Goal: Information Seeking & Learning: Learn about a topic

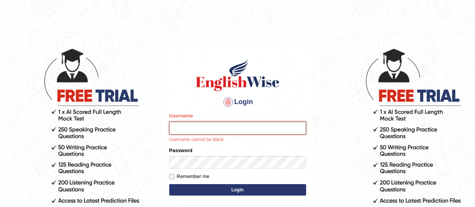
type input "somyang79"
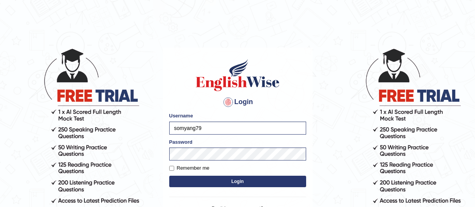
click at [234, 181] on button "Login" at bounding box center [237, 180] width 137 height 11
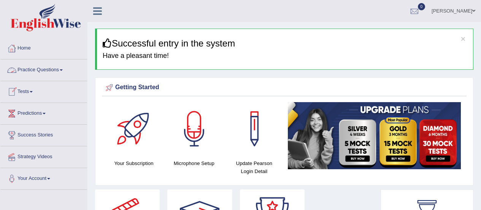
click at [35, 69] on link "Practice Questions" at bounding box center [43, 68] width 87 height 19
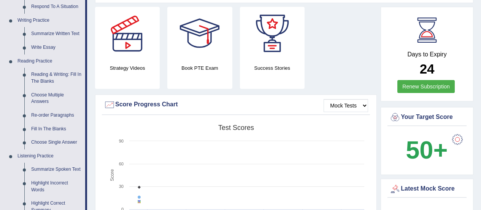
scroll to position [291, 0]
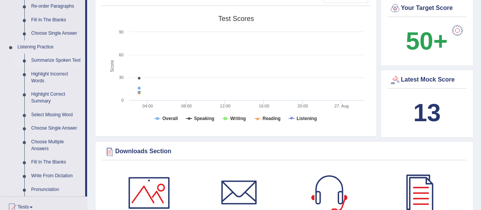
click at [43, 61] on link "Summarize Spoken Text" at bounding box center [56, 61] width 57 height 14
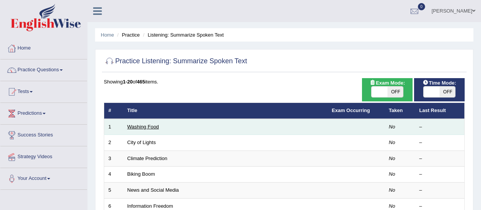
click at [145, 125] on link "Washing Food" at bounding box center [143, 127] width 32 height 6
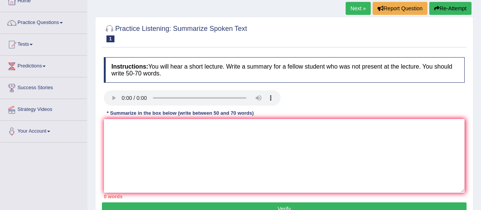
scroll to position [48, 0]
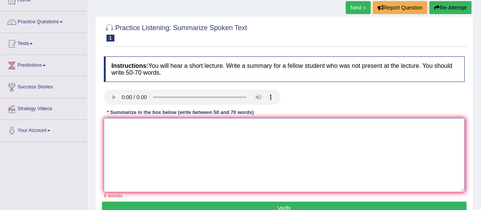
click at [127, 137] on textarea at bounding box center [284, 155] width 361 height 74
click at [142, 138] on textarea "food safty" at bounding box center [284, 155] width 361 height 74
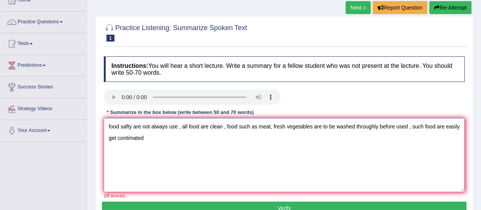
click at [179, 127] on textarea "food safty are not always use , all food are clean , food such as meat, fresh v…" at bounding box center [284, 155] width 361 height 74
click at [167, 127] on textarea "food safty should be use, all food are clean , food such as meat, fresh vegetab…" at bounding box center [284, 155] width 361 height 74
click at [226, 126] on textarea "food safty should be use for all kinds , all food are clean , food such as meat…" at bounding box center [284, 155] width 361 height 74
click at [186, 137] on textarea "food safty should be use for all kinds , all food arenot clean , food such as m…" at bounding box center [284, 155] width 361 height 74
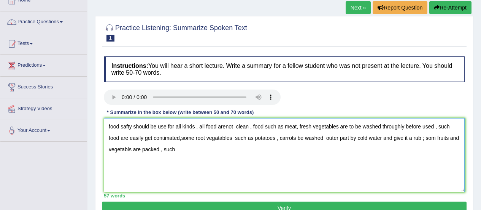
click at [219, 139] on textarea "food safty should be use for all kinds , all food arenot clean , food such as m…" at bounding box center [284, 155] width 361 height 74
click at [180, 153] on textarea "food safty should be use for all kinds , all food arenot clean , food such as m…" at bounding box center [284, 155] width 361 height 74
type textarea "food safty should be use for all kinds , all food arenot clean , food such as m…"
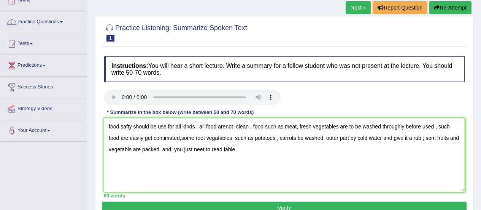
click at [285, 207] on button "Verify" at bounding box center [284, 207] width 365 height 13
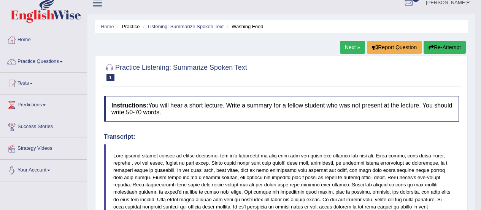
scroll to position [0, 0]
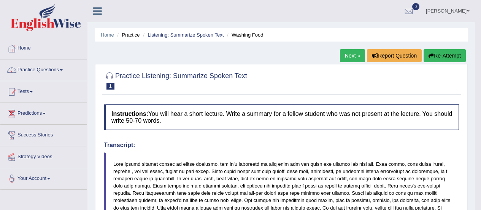
click at [350, 55] on link "Next »" at bounding box center [352, 55] width 25 height 13
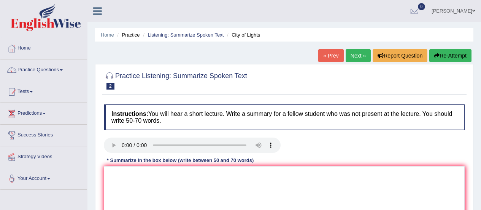
click at [357, 55] on link "Next »" at bounding box center [358, 55] width 25 height 13
click at [32, 94] on link "Tests" at bounding box center [43, 90] width 87 height 19
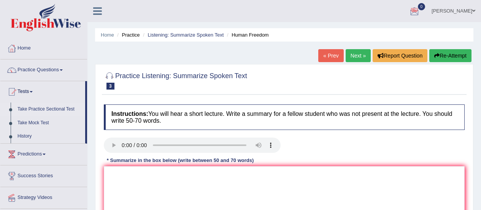
click at [44, 110] on link "Take Practice Sectional Test" at bounding box center [49, 109] width 71 height 14
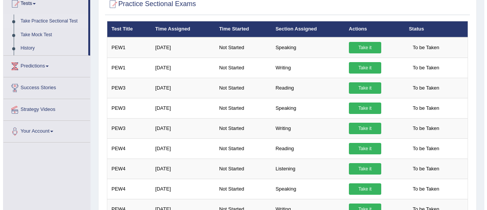
scroll to position [91, 0]
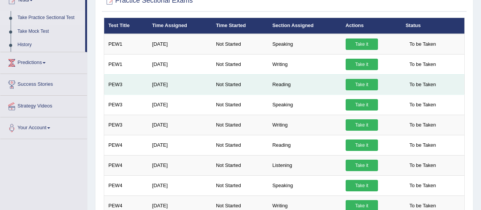
click at [360, 83] on link "Take it" at bounding box center [362, 84] width 32 height 11
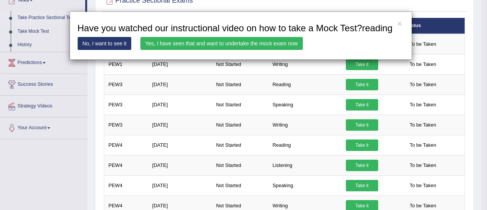
click at [270, 46] on link "Yes, I have seen that and want to undertake the mock exam now" at bounding box center [221, 43] width 162 height 13
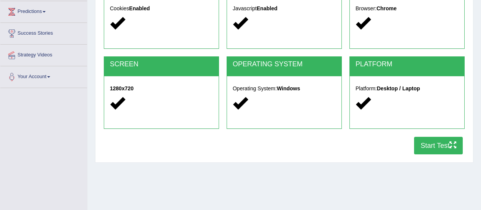
scroll to position [108, 0]
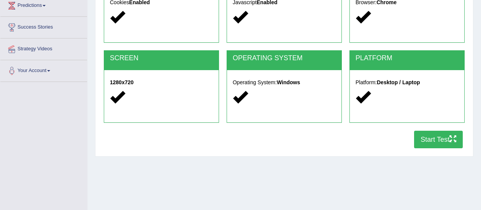
click at [429, 143] on button "Start Test" at bounding box center [438, 139] width 49 height 18
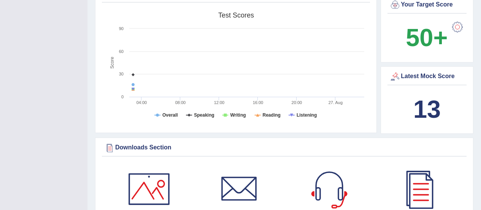
scroll to position [243, 0]
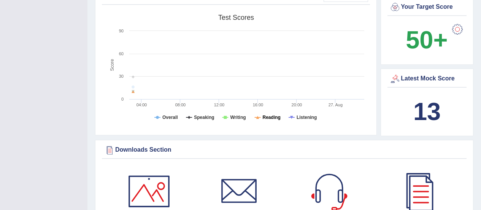
click at [273, 116] on tspan "Reading" at bounding box center [272, 117] width 18 height 5
click at [265, 117] on tspan "Reading" at bounding box center [272, 117] width 18 height 5
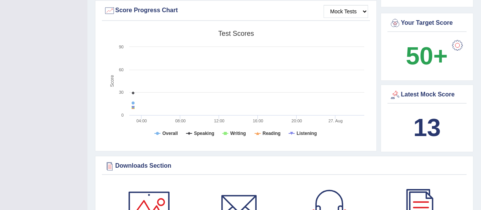
scroll to position [205, 0]
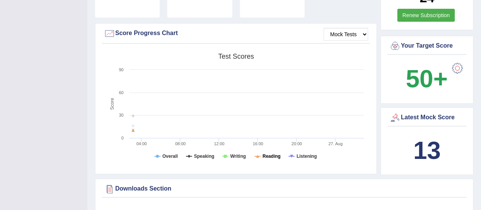
click at [268, 158] on tspan "Reading" at bounding box center [272, 155] width 18 height 5
click at [268, 156] on tspan "Reading" at bounding box center [272, 155] width 18 height 5
click at [358, 36] on select "Mock Tests" at bounding box center [346, 34] width 45 height 13
click at [324, 28] on select "Mock Tests" at bounding box center [346, 34] width 45 height 13
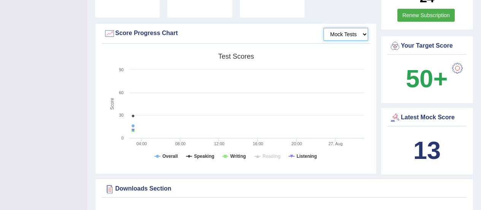
click at [258, 145] on text "16:00" at bounding box center [258, 143] width 11 height 5
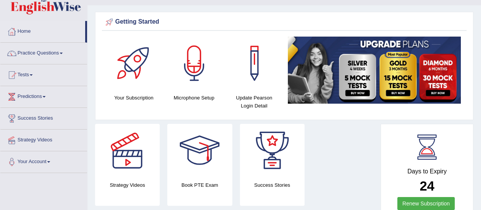
scroll to position [0, 0]
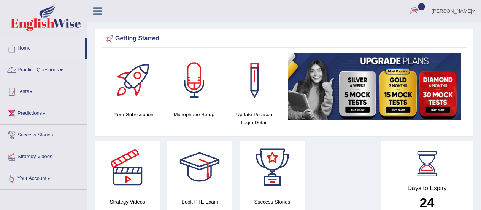
click at [418, 11] on div at bounding box center [414, 11] width 11 height 11
click at [381, 35] on link "See All Alerts" at bounding box center [369, 32] width 42 height 8
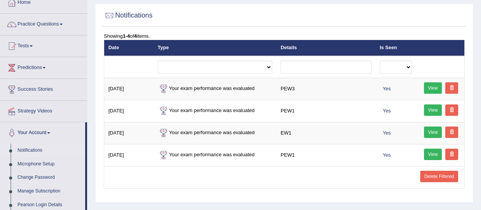
scroll to position [49, 0]
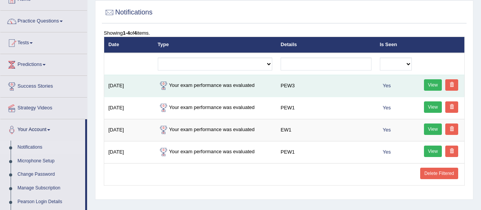
click at [426, 83] on link "View" at bounding box center [433, 84] width 18 height 11
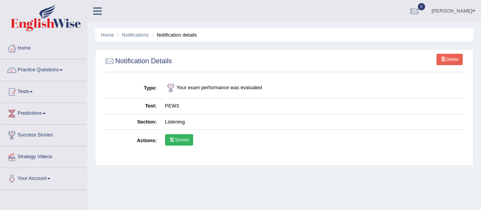
click at [181, 138] on link "Scores" at bounding box center [179, 139] width 28 height 11
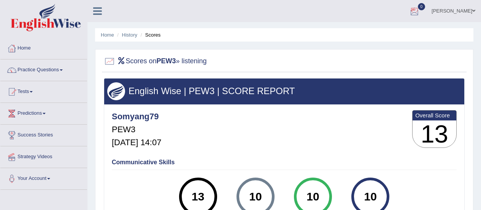
click at [418, 11] on div at bounding box center [414, 11] width 11 height 11
click at [380, 33] on strong "See All Alerts" at bounding box center [367, 32] width 34 height 6
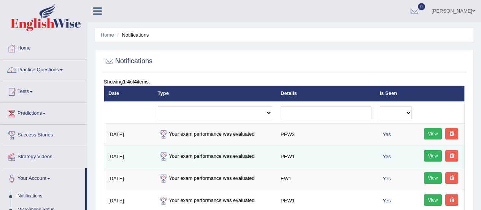
click at [431, 155] on link "View" at bounding box center [433, 155] width 18 height 11
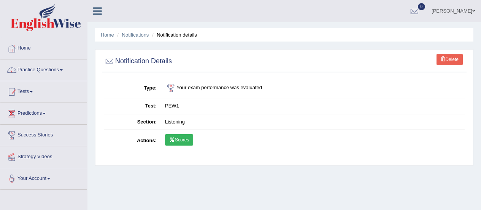
click at [183, 137] on link "Scores" at bounding box center [179, 139] width 28 height 11
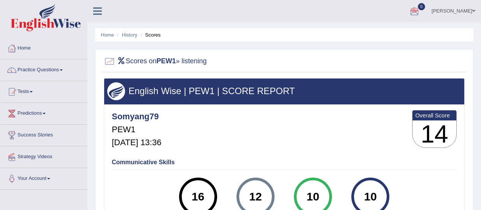
click at [416, 11] on div at bounding box center [414, 11] width 11 height 11
click at [420, 11] on div at bounding box center [414, 11] width 11 height 11
click at [417, 12] on div at bounding box center [414, 11] width 11 height 11
click at [379, 32] on strong "See All Alerts" at bounding box center [367, 32] width 34 height 6
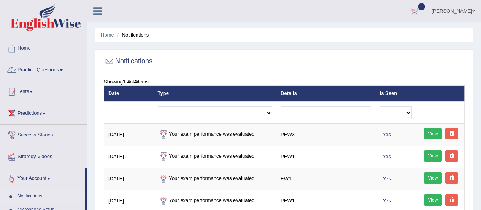
click at [419, 9] on div at bounding box center [414, 11] width 11 height 11
click at [361, 33] on strong "See All Alerts" at bounding box center [367, 32] width 34 height 6
click at [119, 80] on div "Showing 1-4 of 4 items." at bounding box center [284, 81] width 361 height 7
click at [145, 84] on div "Showing 1-4 of 4 items." at bounding box center [284, 81] width 361 height 7
click at [137, 83] on b "4" at bounding box center [135, 82] width 3 height 6
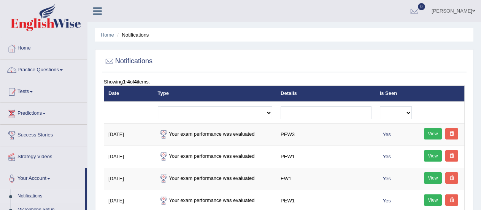
click at [114, 81] on div "Showing 1-4 of 4 items." at bounding box center [284, 81] width 361 height 7
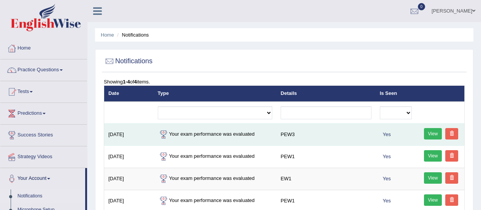
click at [433, 131] on link "View" at bounding box center [433, 133] width 18 height 11
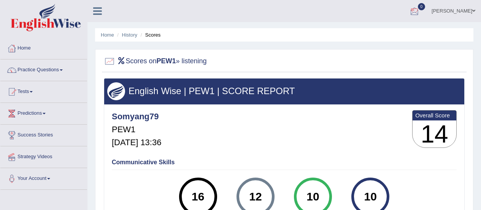
click at [419, 11] on div at bounding box center [414, 11] width 11 height 11
click at [368, 32] on strong "See All Alerts" at bounding box center [367, 32] width 34 height 6
click at [43, 68] on link "Practice Questions" at bounding box center [43, 68] width 87 height 19
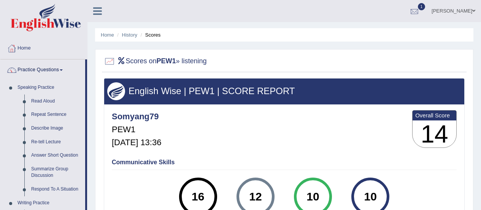
click at [416, 12] on div at bounding box center [414, 11] width 11 height 11
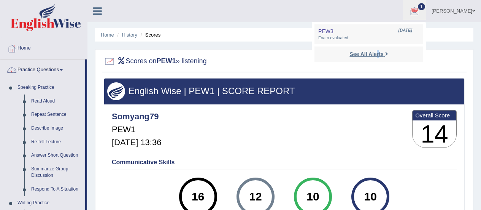
click at [379, 56] on li "See All Alerts" at bounding box center [369, 54] width 109 height 16
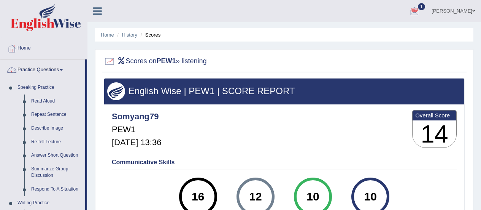
click at [379, 56] on div at bounding box center [284, 62] width 361 height 16
click at [417, 14] on div at bounding box center [414, 11] width 11 height 11
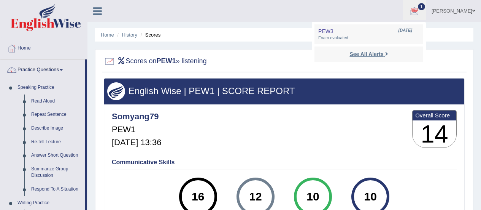
click at [376, 55] on strong "See All Alerts" at bounding box center [367, 54] width 34 height 6
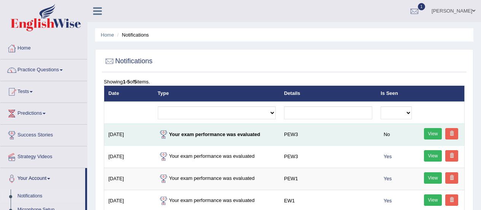
click at [430, 130] on link "View" at bounding box center [433, 133] width 18 height 11
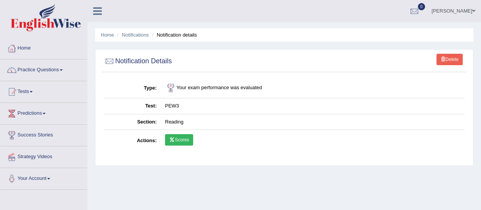
click at [186, 139] on link "Scores" at bounding box center [179, 139] width 28 height 11
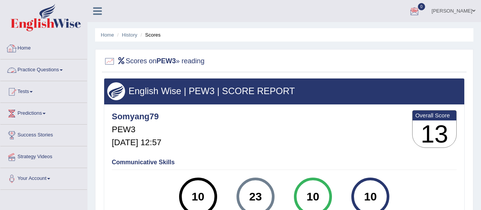
click at [36, 69] on link "Practice Questions" at bounding box center [43, 68] width 87 height 19
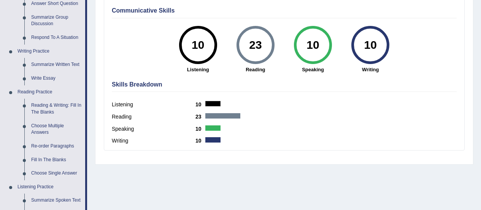
scroll to position [171, 0]
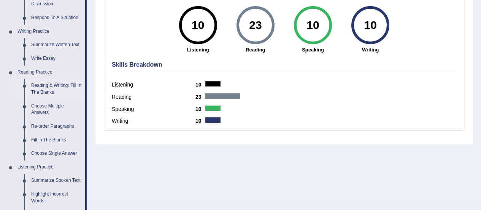
click at [44, 85] on link "Reading & Writing: Fill In The Blanks" at bounding box center [56, 89] width 57 height 20
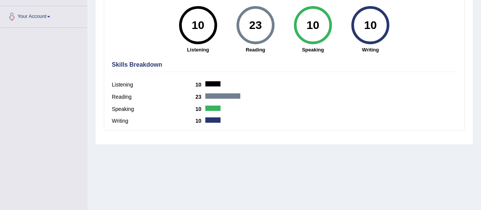
scroll to position [171, 0]
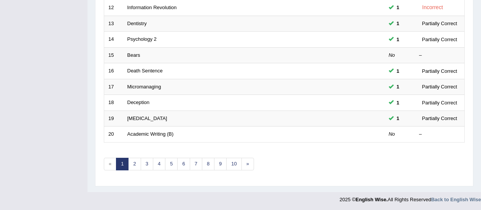
scroll to position [294, 0]
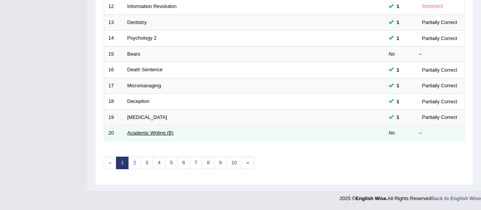
click at [138, 132] on link "Academic Writing (B)" at bounding box center [150, 133] width 46 height 6
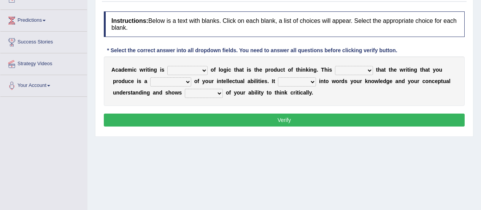
scroll to position [94, 0]
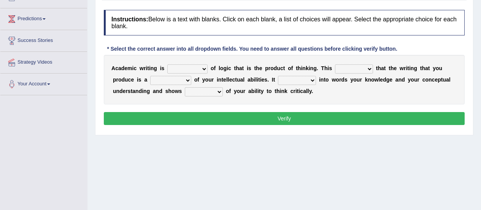
click at [196, 70] on select "expectation entitlement expression exchange" at bounding box center [187, 68] width 40 height 9
select select "expression"
click at [167, 64] on select "expectation entitlement expression exchange" at bounding box center [187, 68] width 40 height 9
click at [350, 65] on select "means questions stipulates answers" at bounding box center [354, 68] width 38 height 9
select select "answers"
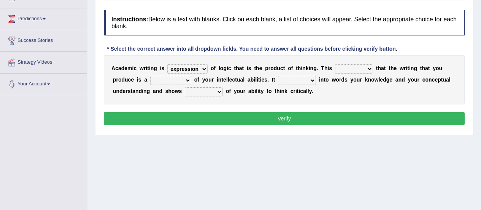
click at [335, 64] on select "means questions stipulates answers" at bounding box center [354, 68] width 38 height 9
click at [150, 81] on select "redundancy mission credit reflection" at bounding box center [170, 80] width 41 height 9
select select "reflection"
click at [150, 76] on select "redundancy mission credit reflection" at bounding box center [170, 80] width 41 height 9
click at [278, 78] on select "enriches shows allows puts" at bounding box center [297, 80] width 38 height 9
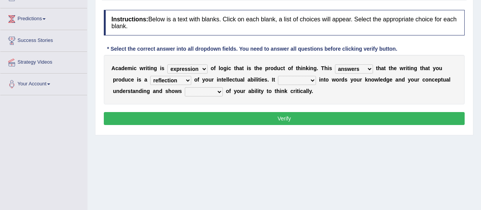
select select "shows"
click at [278, 76] on select "enriches shows allows puts" at bounding box center [297, 80] width 38 height 9
click at [185, 91] on select "hassle excuse capacity evidence" at bounding box center [204, 91] width 38 height 9
select select "evidence"
click at [185, 87] on select "hassle excuse capacity evidence" at bounding box center [204, 91] width 38 height 9
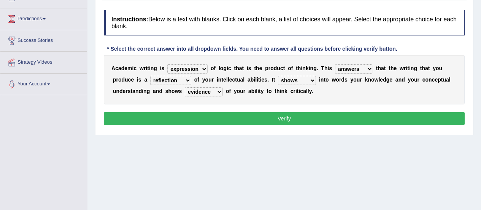
click at [272, 117] on button "Verify" at bounding box center [284, 118] width 361 height 13
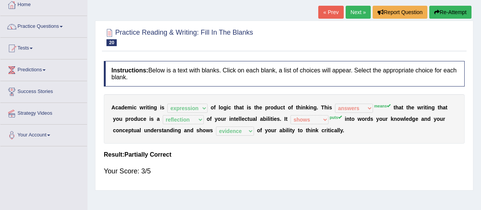
scroll to position [43, 0]
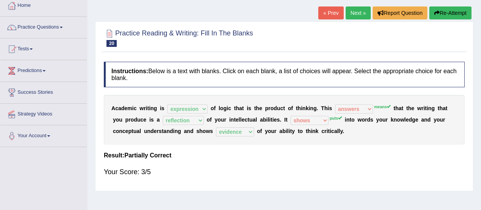
click at [358, 10] on link "Next »" at bounding box center [358, 12] width 25 height 13
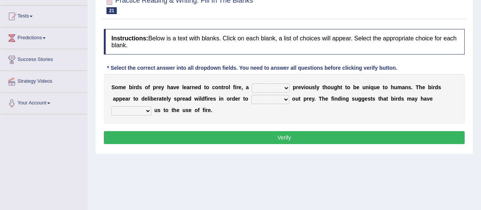
scroll to position [77, 0]
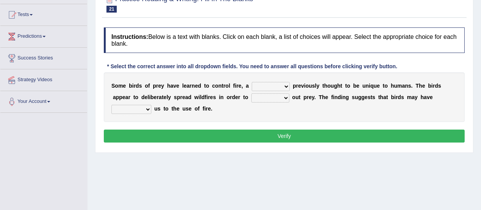
click at [274, 83] on select "question profile tale skill" at bounding box center [271, 86] width 38 height 9
select select "tale"
click at [252, 82] on select "question profile tale skill" at bounding box center [271, 86] width 38 height 9
click at [251, 99] on select "prevent limit span flush" at bounding box center [270, 97] width 38 height 9
select select "flush"
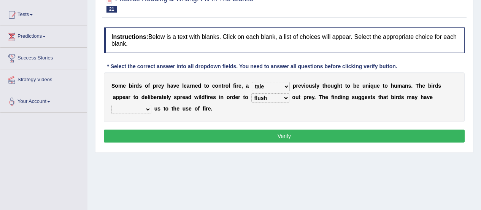
click at [251, 93] on select "prevent limit span flush" at bounding box center [270, 97] width 38 height 9
click at [151, 105] on select "prophesied beaten transmitted forced" at bounding box center [131, 109] width 40 height 9
select select "prophesied"
click at [151, 105] on select "prophesied beaten transmitted forced" at bounding box center [131, 109] width 40 height 9
click at [376, 135] on button "Verify" at bounding box center [284, 135] width 361 height 13
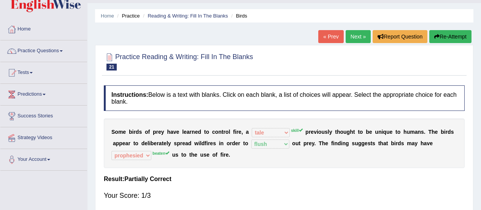
scroll to position [16, 0]
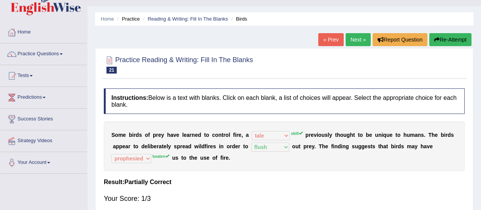
click at [357, 38] on link "Next »" at bounding box center [358, 39] width 25 height 13
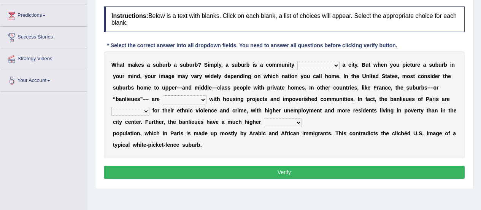
scroll to position [100, 0]
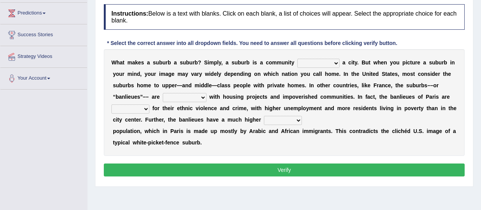
click at [314, 61] on select "lying locating situating surrounding" at bounding box center [319, 63] width 42 height 9
select select "locating"
click at [298, 59] on select "lying locating situating surrounding" at bounding box center [319, 63] width 42 height 9
click at [207, 93] on select "antonymous antibiotic synonymous synthetic" at bounding box center [185, 97] width 44 height 9
select select "antonymous"
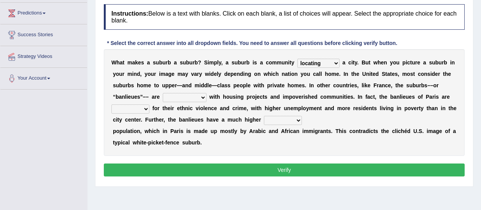
click at [207, 93] on select "antonymous antibiotic synonymous synthetic" at bounding box center [185, 97] width 44 height 9
click at [360, 154] on div "W h a t m a k e s a s u b u r b a s u b u r b ? S i m p l y , a s u b u r b i s…" at bounding box center [284, 102] width 361 height 107
click at [150, 104] on select "clamorous sensitive famous notorious" at bounding box center [130, 108] width 38 height 9
select select "famous"
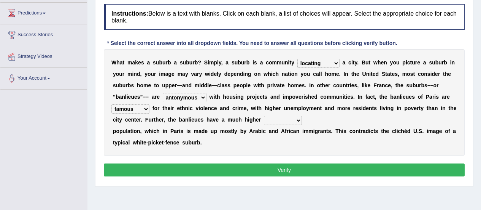
click at [150, 104] on select "clamorous sensitive famous notorious" at bounding box center [130, 108] width 38 height 9
click at [264, 121] on select "local young immigrant senior" at bounding box center [283, 120] width 38 height 9
select select "immigrant"
click at [264, 116] on select "local young immigrant senior" at bounding box center [283, 120] width 38 height 9
click at [295, 167] on button "Verify" at bounding box center [284, 169] width 361 height 13
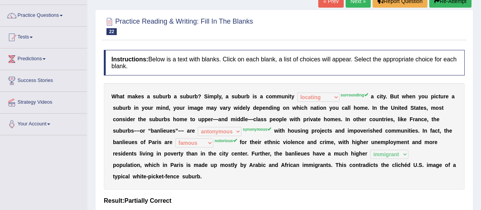
scroll to position [39, 0]
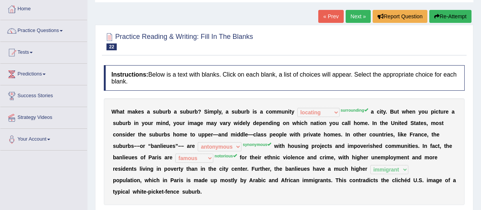
click at [353, 17] on link "Next »" at bounding box center [358, 16] width 25 height 13
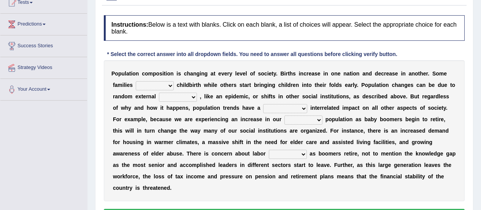
scroll to position [90, 0]
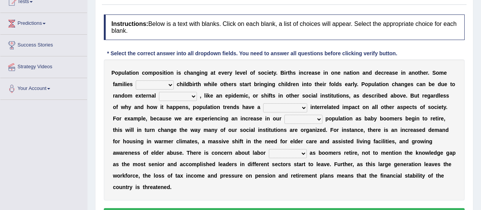
click at [146, 85] on select "demand default deliver delay" at bounding box center [155, 84] width 38 height 9
select select "deliver"
click at [136, 80] on select "demand default deliver delay" at bounding box center [155, 84] width 38 height 9
click at [159, 97] on select "variations fortune formation forces" at bounding box center [178, 96] width 38 height 9
select select "formation"
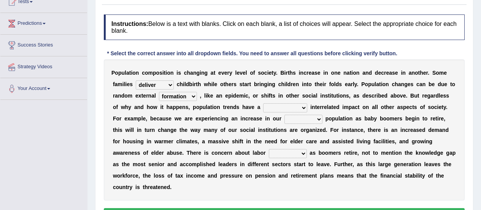
click at [159, 92] on select "variations fortune formation forces" at bounding box center [178, 96] width 38 height 9
click at [263, 109] on select "tremendous tenuous tremulous spontaneous" at bounding box center [285, 107] width 44 height 9
select select "tremendous"
click at [263, 103] on select "tremendous tenuous tremulous spontaneous" at bounding box center [285, 107] width 44 height 9
click at [285, 116] on select "tertiary senior junior primary" at bounding box center [304, 119] width 38 height 9
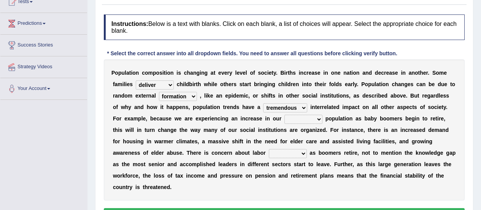
select select "senior"
click at [285, 115] on select "tertiary senior junior primary" at bounding box center [304, 119] width 38 height 9
click at [307, 149] on select "shortcuts shortfalls shortages shorthand" at bounding box center [288, 153] width 38 height 9
select select "shortages"
click at [307, 149] on select "shortcuts shortfalls shortages shorthand" at bounding box center [288, 153] width 38 height 9
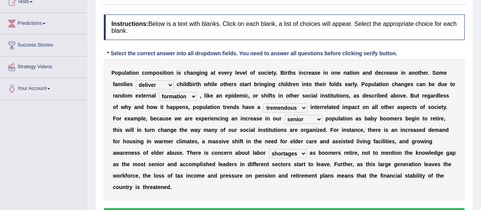
click at [285, 120] on select "tertiary senior junior primary" at bounding box center [304, 119] width 38 height 9
click at [250, 208] on button "Verify" at bounding box center [284, 214] width 361 height 13
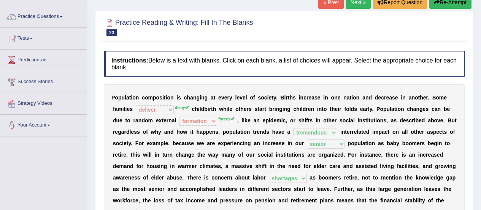
scroll to position [44, 0]
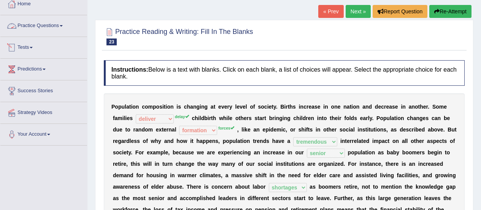
click at [54, 25] on link "Practice Questions" at bounding box center [43, 24] width 87 height 19
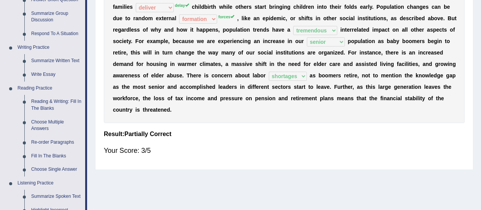
scroll to position [156, 0]
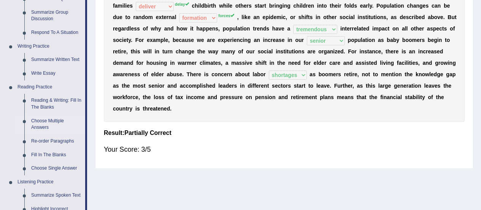
click at [41, 124] on link "Choose Multiple Answers" at bounding box center [56, 124] width 57 height 20
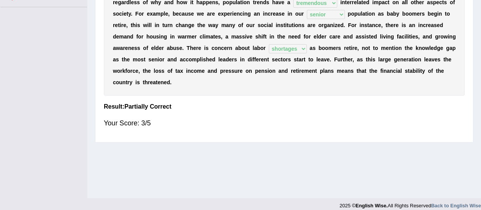
scroll to position [190, 0]
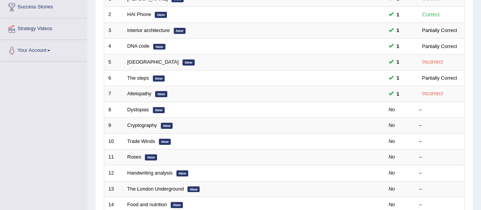
scroll to position [131, 0]
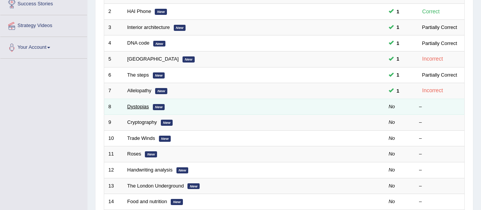
click at [136, 109] on link "Dystopias" at bounding box center [138, 106] width 22 height 6
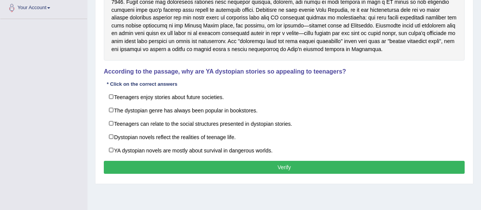
scroll to position [171, 0]
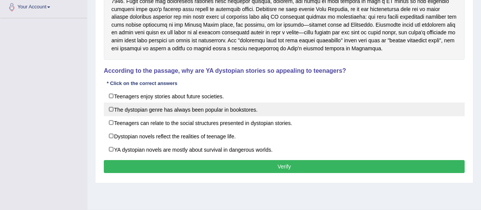
click at [113, 109] on label "The dystopian genre has always been popular in bookstores." at bounding box center [284, 109] width 361 height 14
checkbox input "true"
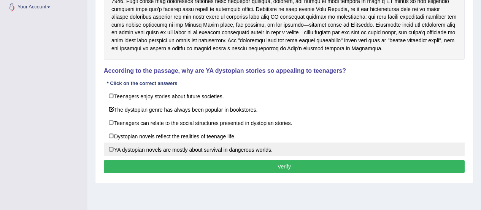
click at [112, 150] on label "YA dystopian novels are mostly about survival in dangerous worlds." at bounding box center [284, 149] width 361 height 14
checkbox input "true"
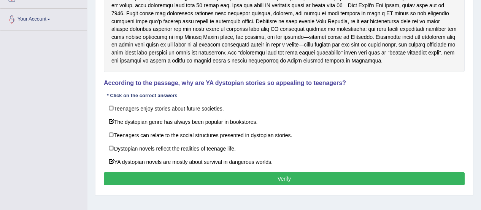
scroll to position [161, 0]
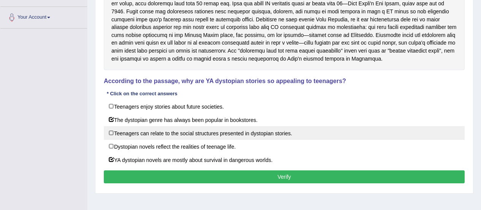
click at [115, 133] on label "Teenagers can relate to the social structures presented in dystopian stories." at bounding box center [284, 133] width 361 height 14
checkbox input "true"
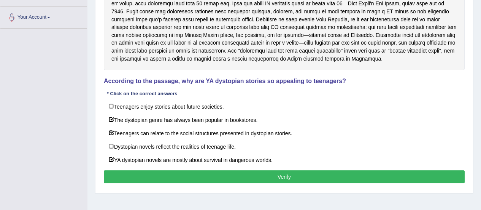
click at [146, 175] on button "Verify" at bounding box center [284, 176] width 361 height 13
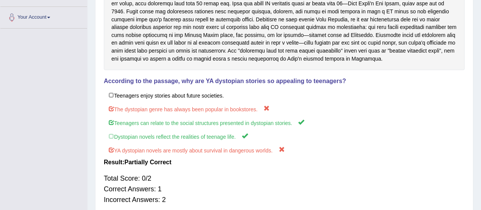
scroll to position [197, 0]
